Goal: Find specific page/section

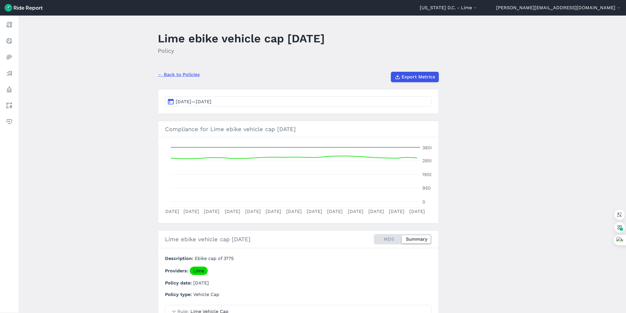
click at [178, 75] on link "← Back to Policies" at bounding box center [179, 74] width 42 height 7
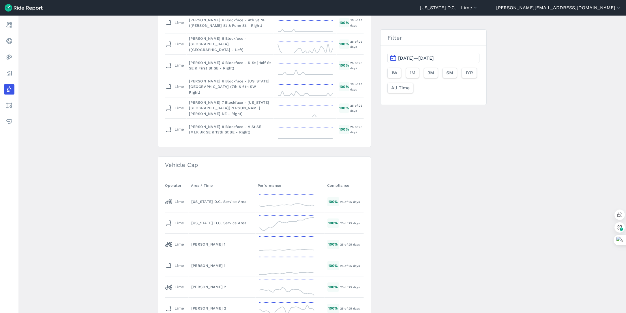
scroll to position [851, 0]
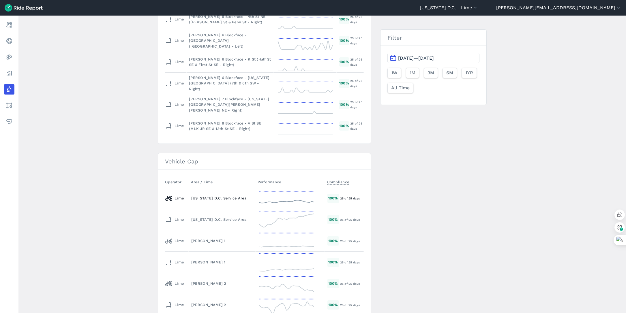
click at [217, 199] on div "[US_STATE] D.C. Service Area" at bounding box center [221, 198] width 61 height 5
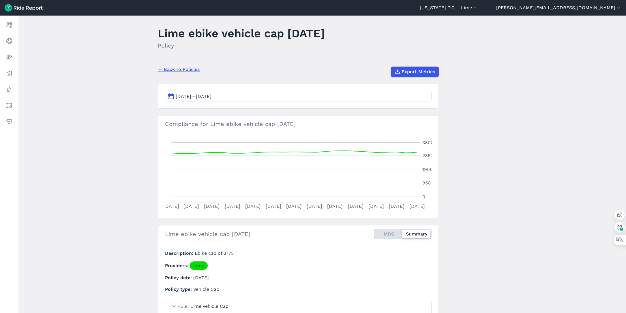
scroll to position [5, 0]
click at [173, 69] on link "← Back to Policies" at bounding box center [179, 69] width 42 height 7
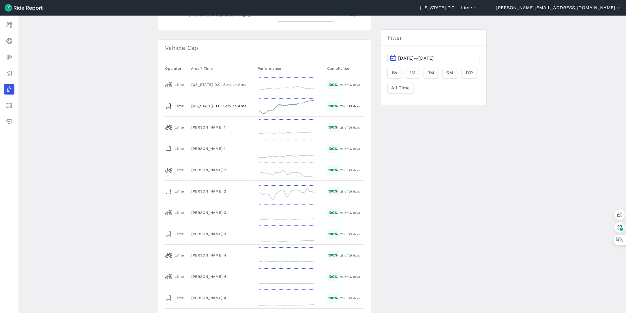
scroll to position [967, 0]
click at [292, 168] on icon at bounding box center [287, 168] width 58 height 21
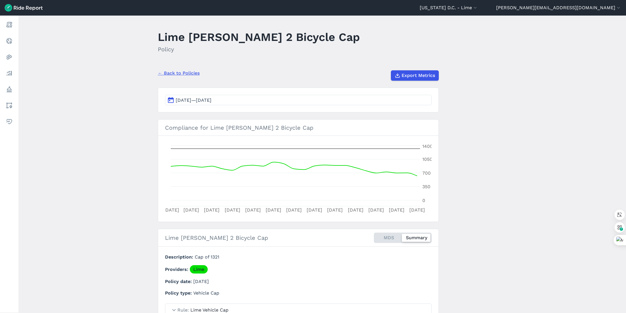
scroll to position [1, 0]
